Goal: Task Accomplishment & Management: Use online tool/utility

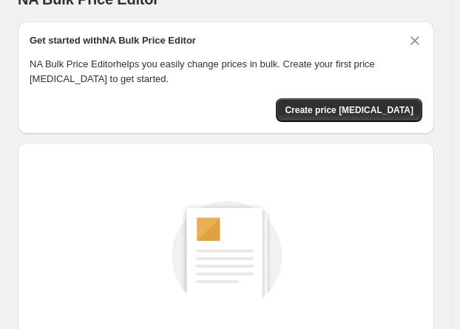
scroll to position [148, 0]
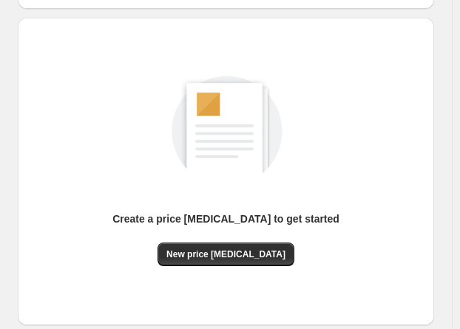
click at [249, 241] on div "Create a price [MEDICAL_DATA] to get started" at bounding box center [226, 227] width 227 height 31
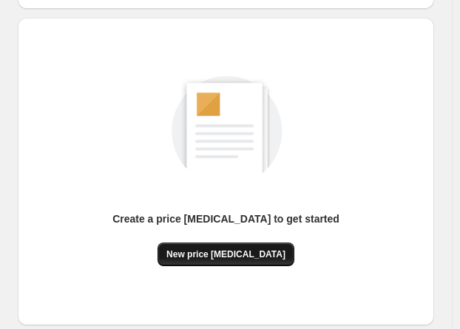
click at [254, 251] on span "New price [MEDICAL_DATA]" at bounding box center [226, 255] width 119 height 12
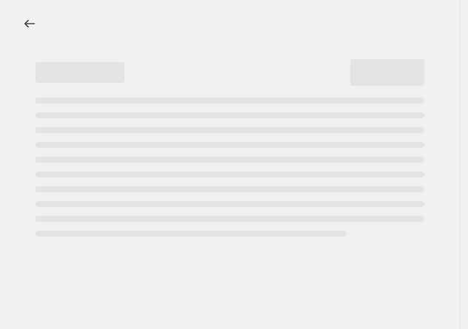
select select "percentage"
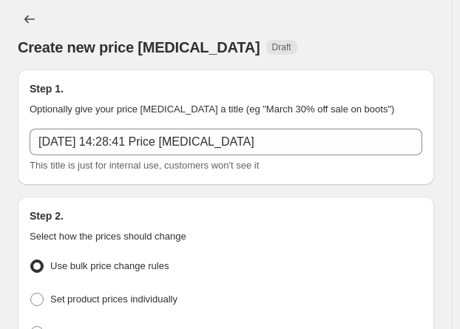
scroll to position [148, 0]
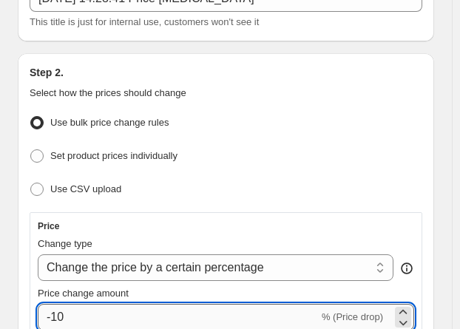
click at [76, 314] on input "-10" at bounding box center [178, 317] width 281 height 27
type input "-1"
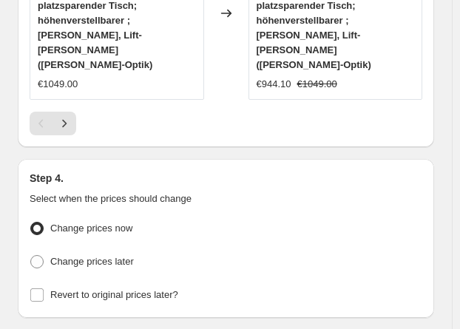
scroll to position [1980, 0]
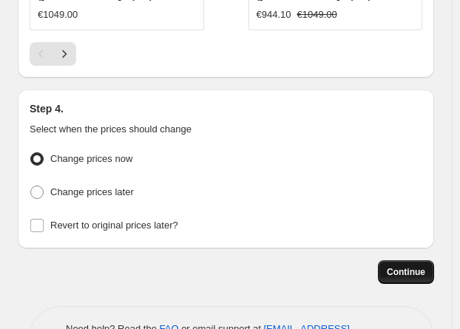
type input "-30"
click at [405, 266] on span "Continue" at bounding box center [406, 272] width 38 height 12
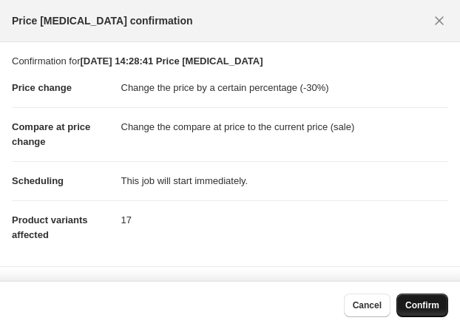
click at [419, 301] on span "Confirm" at bounding box center [423, 306] width 34 height 12
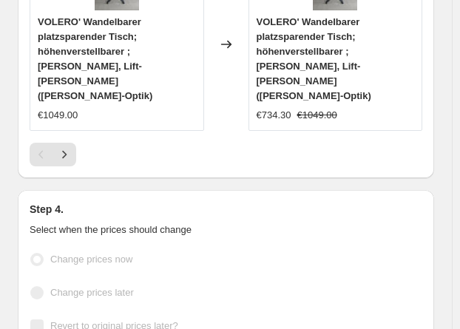
scroll to position [2018, 0]
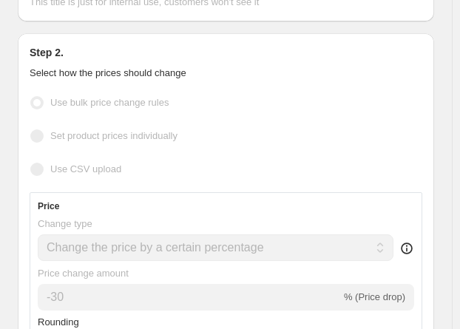
scroll to position [222, 0]
